Goal: Register for event/course

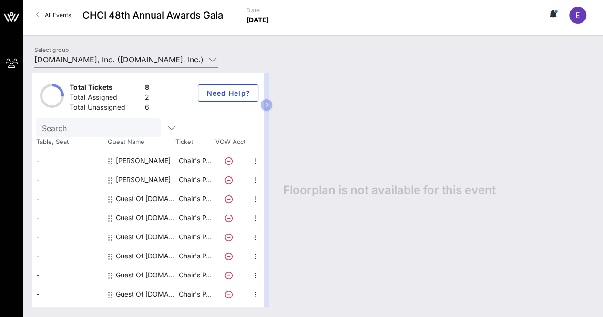
click at [330, 177] on div "Floorplan is not available for this event" at bounding box center [434, 190] width 320 height 235
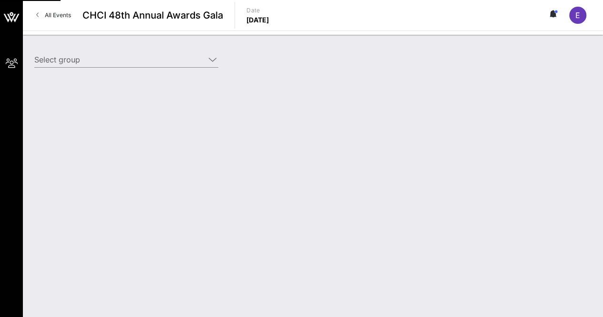
type input "[DOMAIN_NAME], Inc. ([DOMAIN_NAME], Inc.) [[PERSON_NAME], [PERSON_NAME][EMAIL_A…"
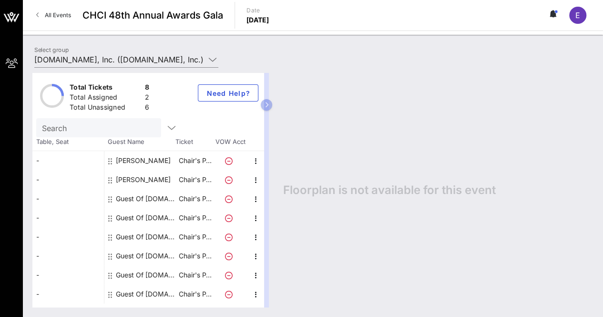
click at [172, 201] on div "Guest Of [DOMAIN_NAME], Inc." at bounding box center [146, 198] width 60 height 19
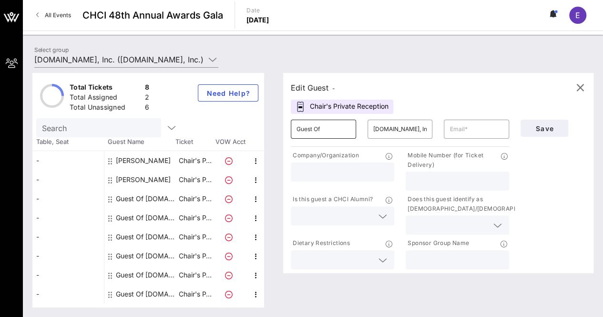
click at [337, 129] on input "Guest Of" at bounding box center [323, 129] width 54 height 15
type input "Jessica"
type input "Reeves"
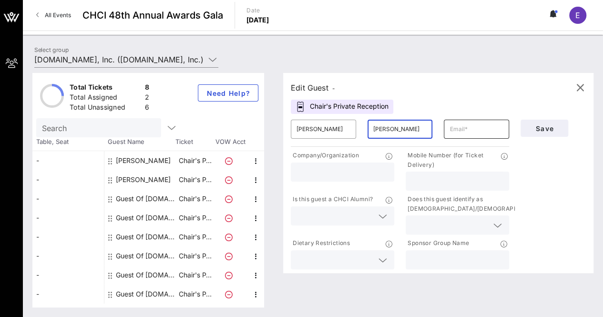
click at [459, 127] on input "text" at bounding box center [476, 129] width 54 height 15
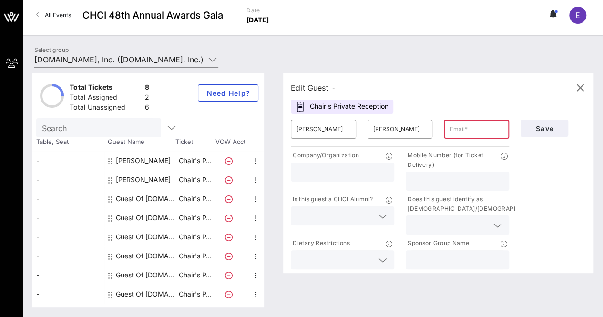
click at [461, 128] on input "text" at bounding box center [476, 129] width 54 height 15
paste input "jlrreevs@amazon.com"
type input "jlrreevs@amazon.com"
click at [343, 172] on input "text" at bounding box center [342, 172] width 92 height 12
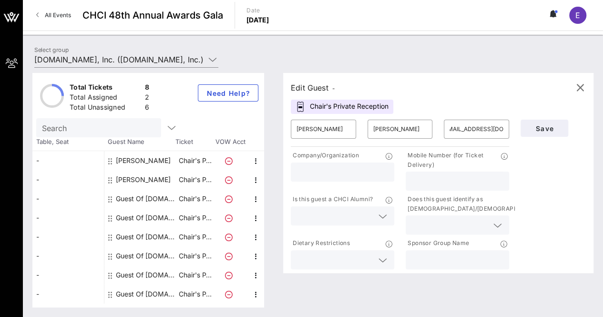
scroll to position [0, 0]
type input "Amazon"
click at [311, 211] on input "text" at bounding box center [334, 216] width 77 height 12
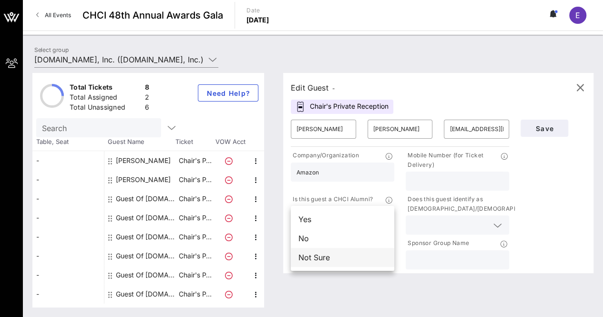
click at [327, 260] on div "Not Sure" at bounding box center [342, 257] width 103 height 19
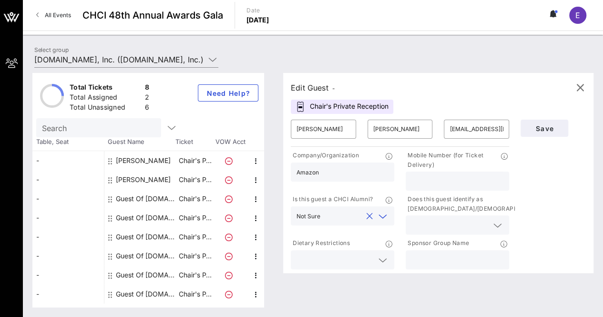
click at [447, 212] on p "Does this guest identify as Latino/Hispanic?" at bounding box center [477, 203] width 142 height 19
click at [447, 219] on input "text" at bounding box center [449, 225] width 77 height 12
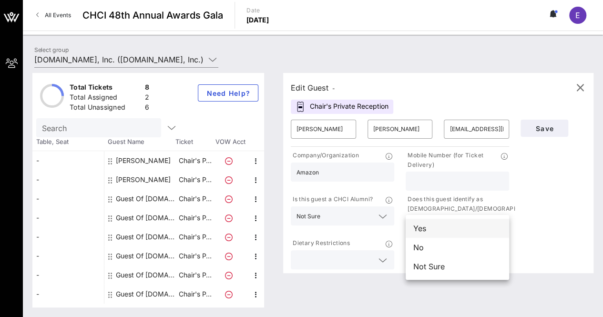
click at [441, 231] on div "Yes" at bounding box center [457, 228] width 103 height 19
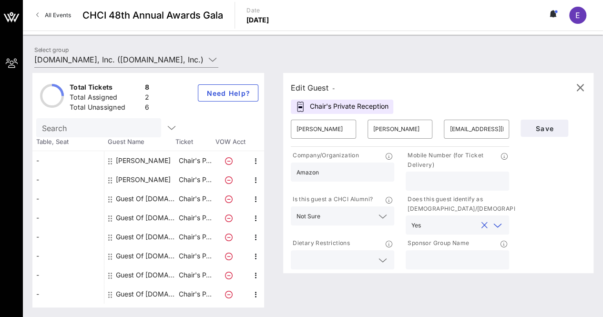
click at [381, 261] on icon at bounding box center [382, 260] width 9 height 11
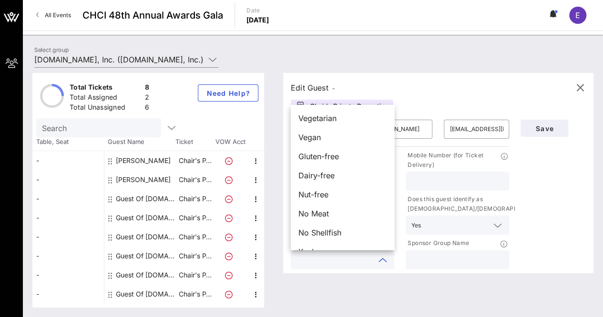
click at [446, 262] on input "text" at bounding box center [457, 260] width 92 height 12
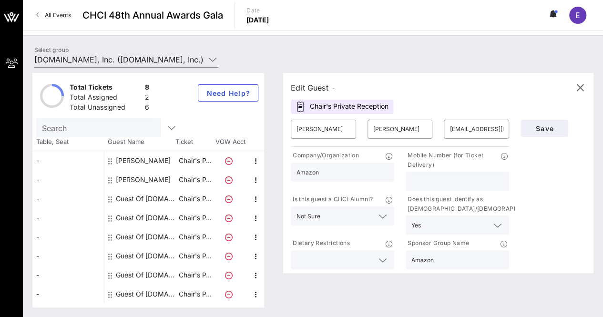
type input "Amazon"
click at [438, 177] on input "text" at bounding box center [457, 181] width 92 height 12
type input "915-637-7912"
click at [550, 126] on span "Save" at bounding box center [544, 128] width 32 height 8
